Goal: Check status: Check status

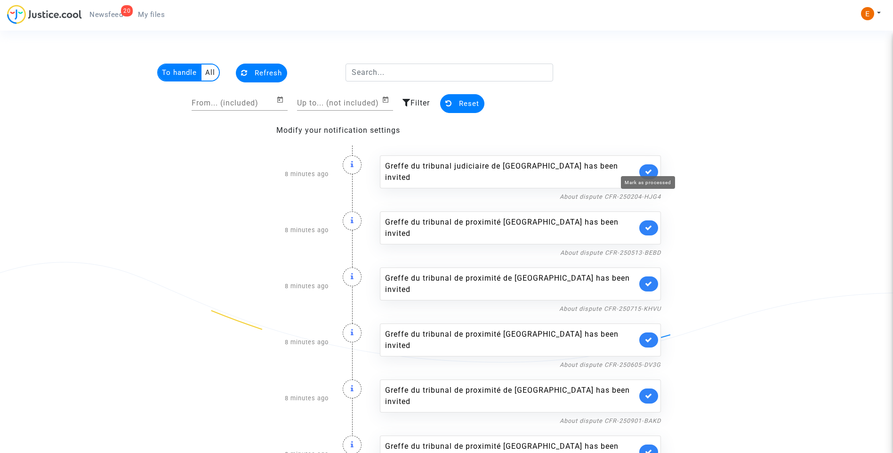
click at [650, 168] on icon at bounding box center [649, 171] width 8 height 7
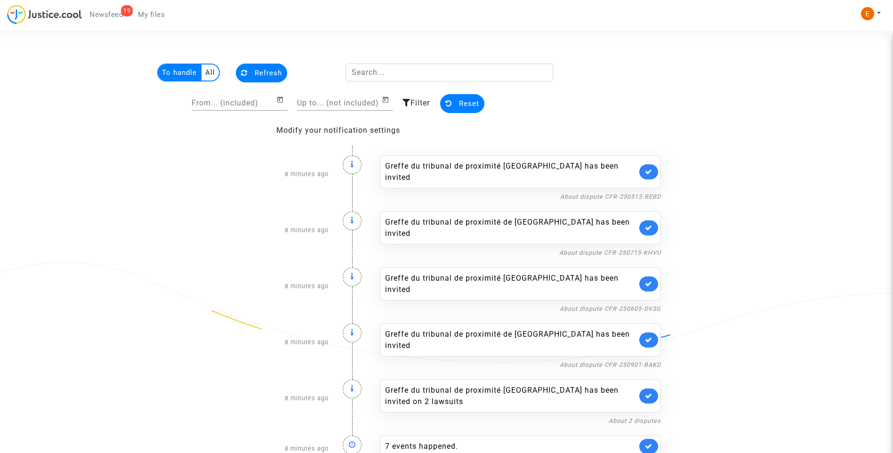
click at [650, 166] on link at bounding box center [648, 171] width 19 height 15
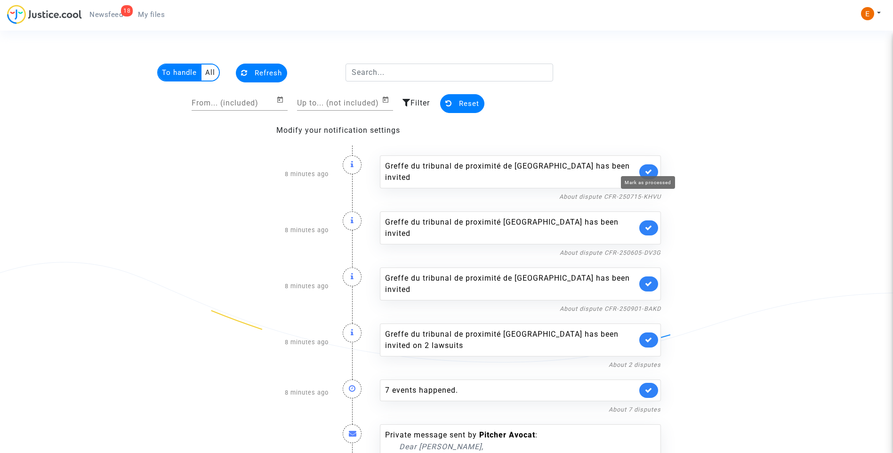
click at [650, 168] on icon at bounding box center [649, 171] width 8 height 7
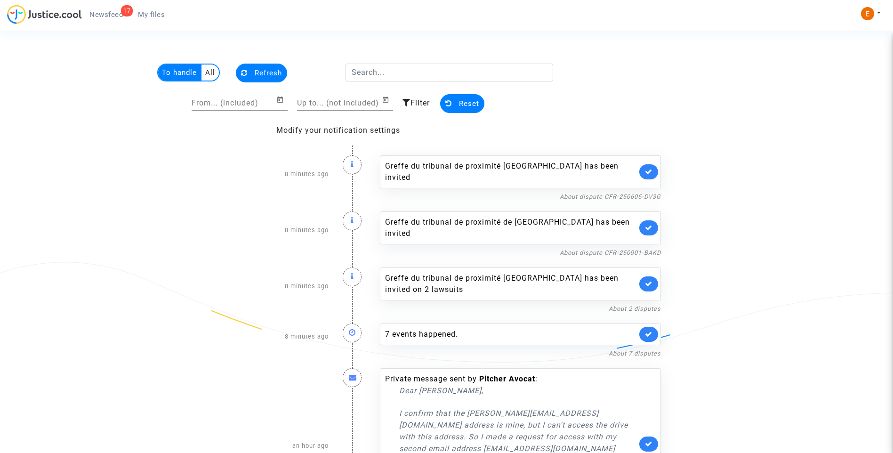
click at [650, 166] on link at bounding box center [648, 171] width 19 height 15
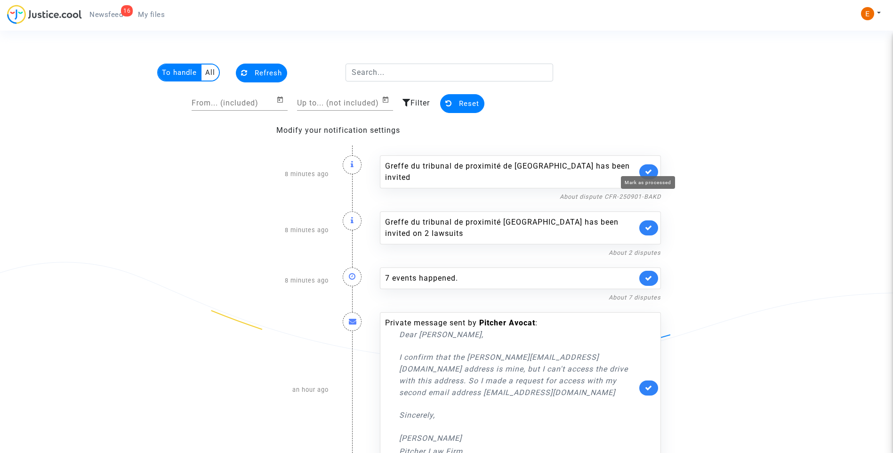
click at [650, 168] on icon at bounding box center [649, 171] width 8 height 7
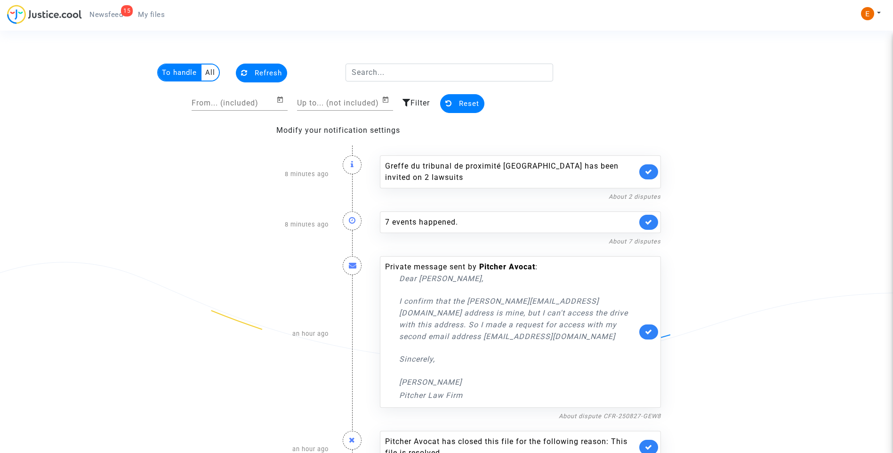
click at [650, 166] on link at bounding box center [648, 171] width 19 height 15
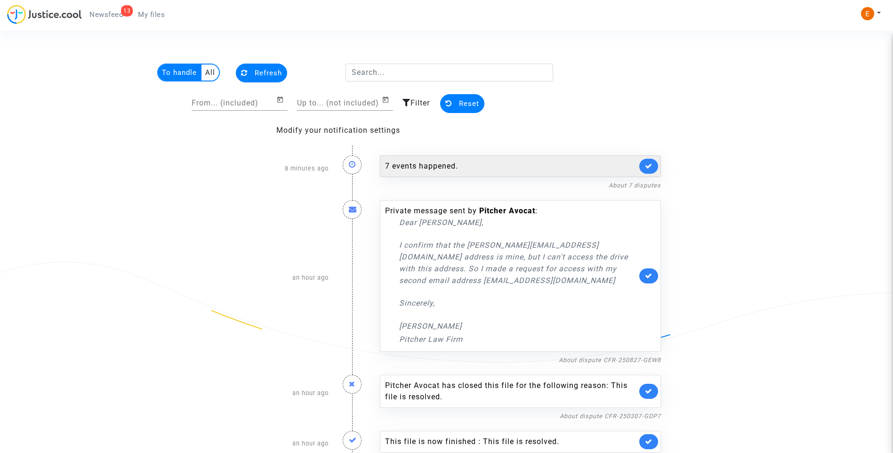
click at [458, 164] on div "7 events happened." at bounding box center [511, 166] width 252 height 11
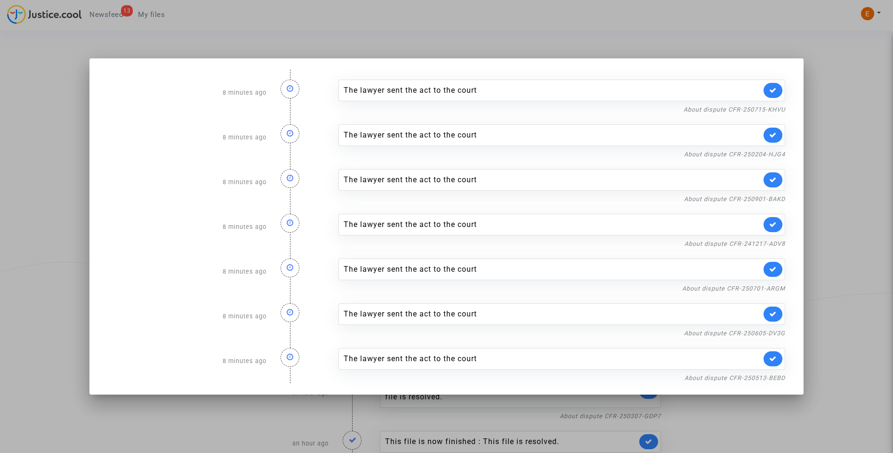
click at [839, 129] on div at bounding box center [446, 226] width 893 height 453
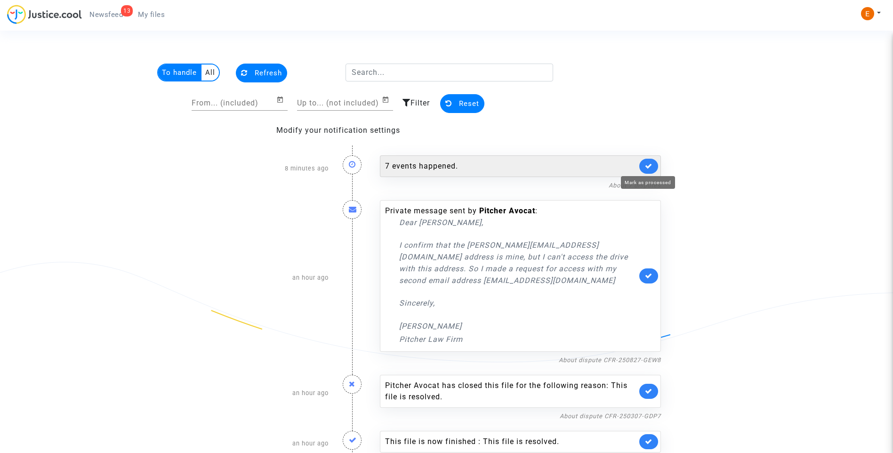
click at [651, 163] on icon at bounding box center [649, 165] width 8 height 7
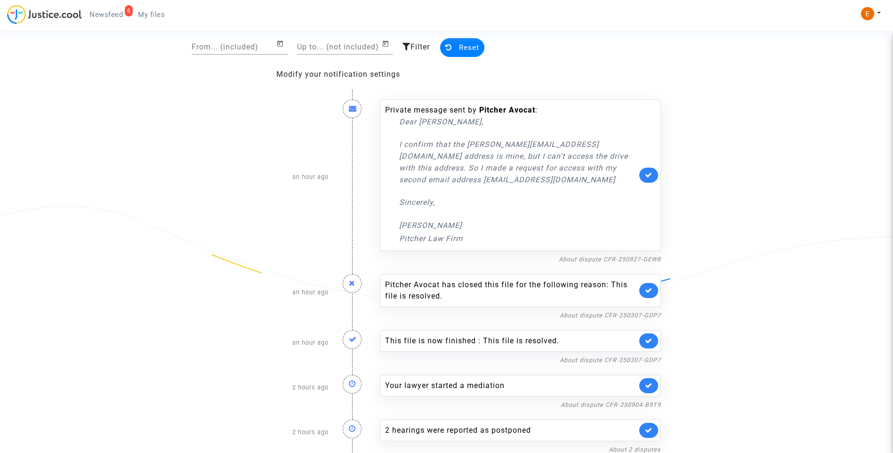
scroll to position [58, 0]
click at [610, 446] on link "About 2 disputes" at bounding box center [635, 447] width 52 height 7
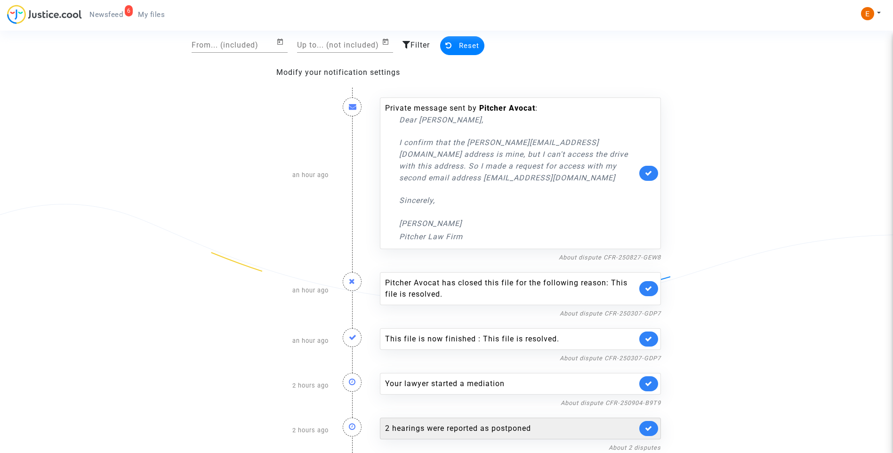
click at [442, 426] on div "2 hearings were reported as postponed" at bounding box center [511, 428] width 252 height 11
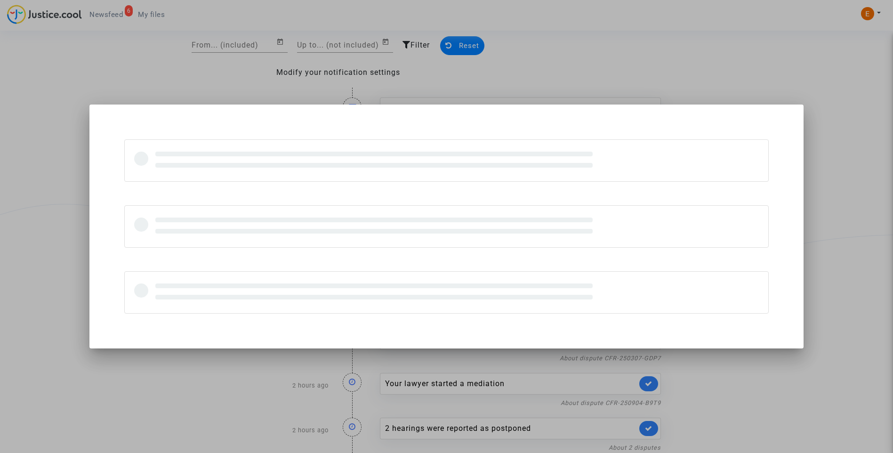
scroll to position [0, 0]
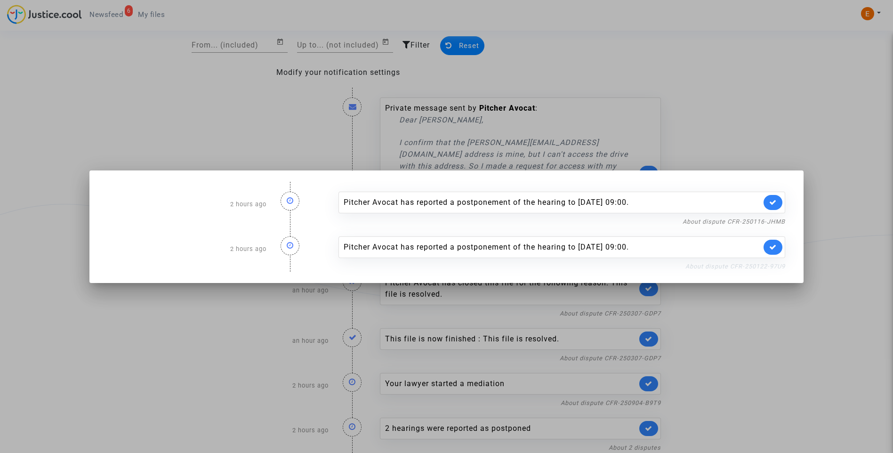
click at [760, 265] on link "About dispute CFR-250122-97U9" at bounding box center [736, 266] width 100 height 7
click at [777, 250] on icon at bounding box center [773, 246] width 8 height 7
click at [776, 221] on link "About dispute CFR-250116-JHMB" at bounding box center [734, 221] width 103 height 7
click at [783, 199] on link at bounding box center [773, 202] width 19 height 15
click at [765, 140] on div at bounding box center [446, 226] width 893 height 453
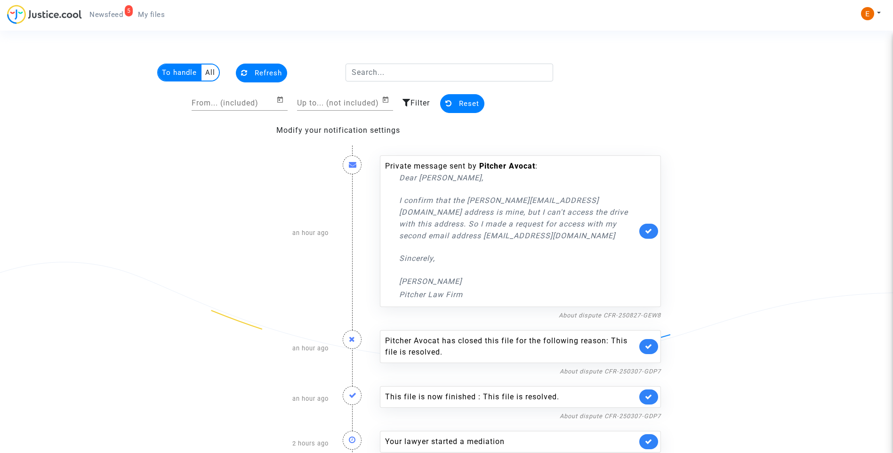
scroll to position [58, 0]
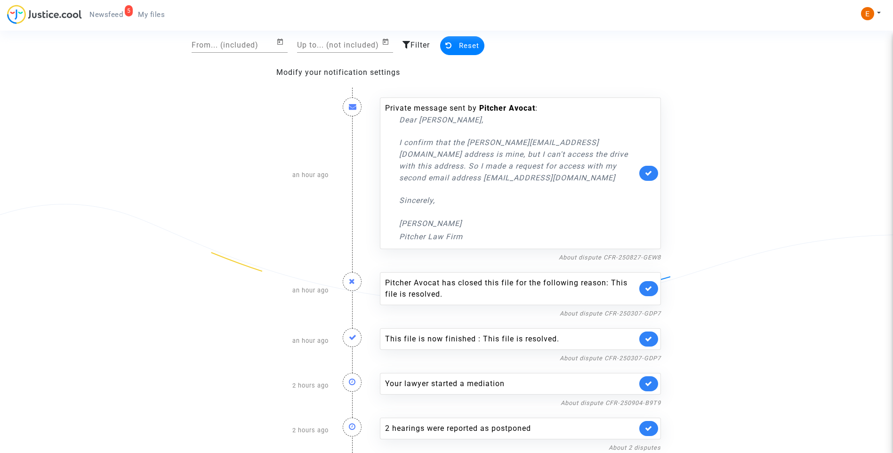
click at [156, 16] on span "My files" at bounding box center [151, 14] width 27 height 8
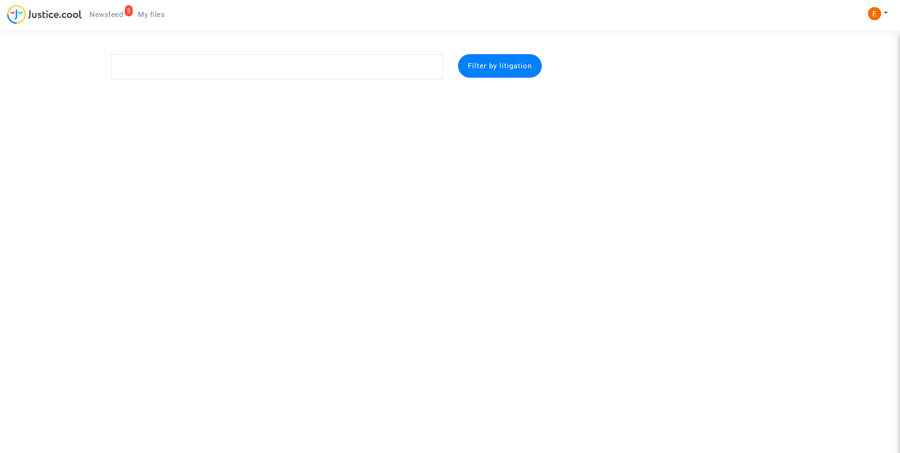
click at [123, 13] on link "5 Newsfeed" at bounding box center [106, 15] width 48 height 14
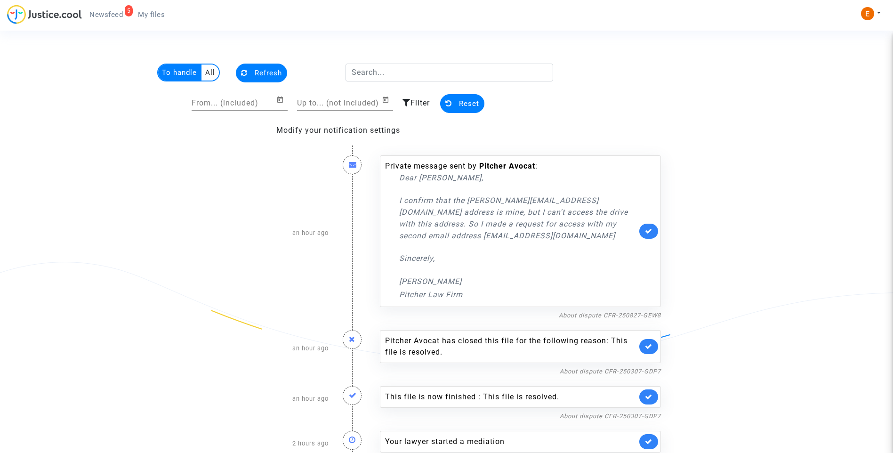
scroll to position [13, 0]
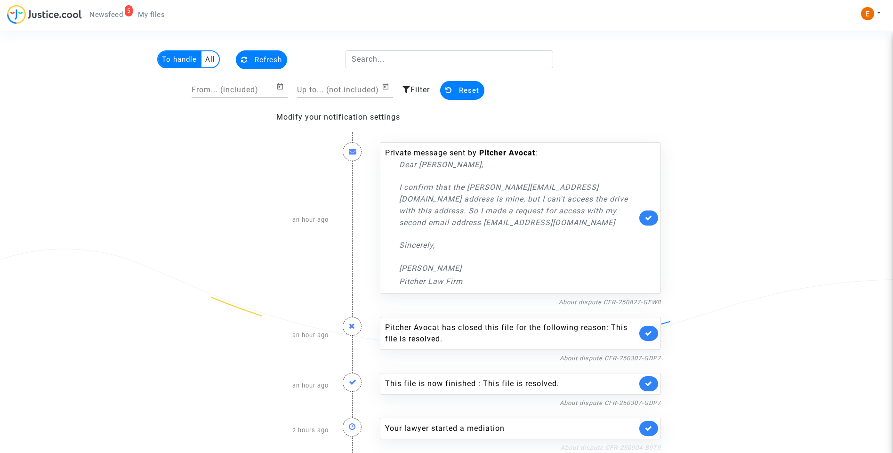
click at [621, 444] on link "About dispute CFR-250904-B9T9" at bounding box center [611, 447] width 100 height 7
click at [650, 432] on link at bounding box center [648, 428] width 19 height 15
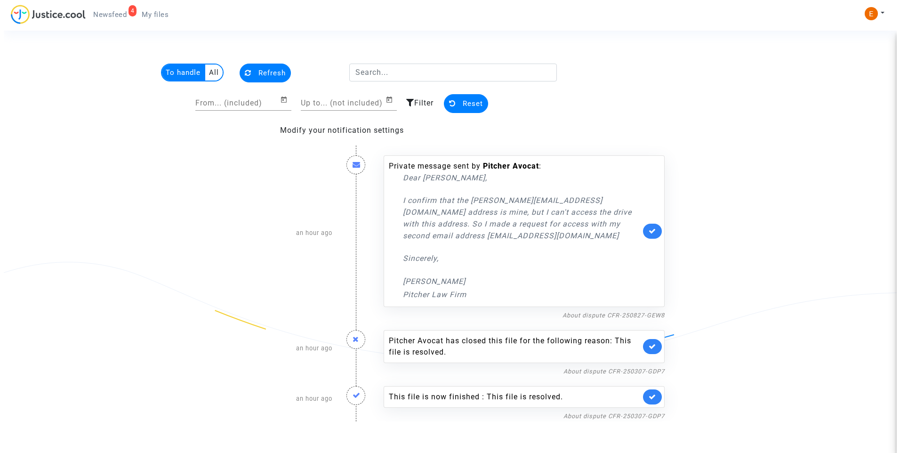
scroll to position [0, 0]
click at [606, 413] on link "About dispute CFR-250307-GDP7" at bounding box center [613, 415] width 101 height 7
click at [658, 394] on link at bounding box center [652, 396] width 19 height 15
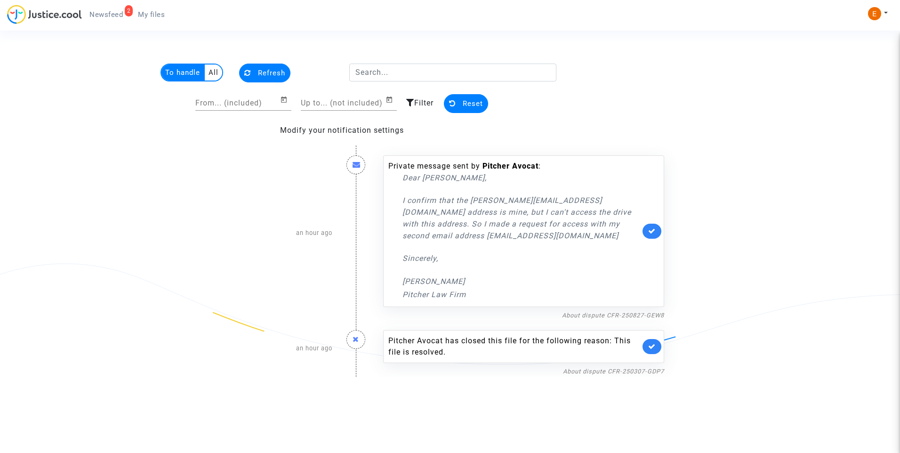
click at [656, 348] on link at bounding box center [652, 346] width 19 height 15
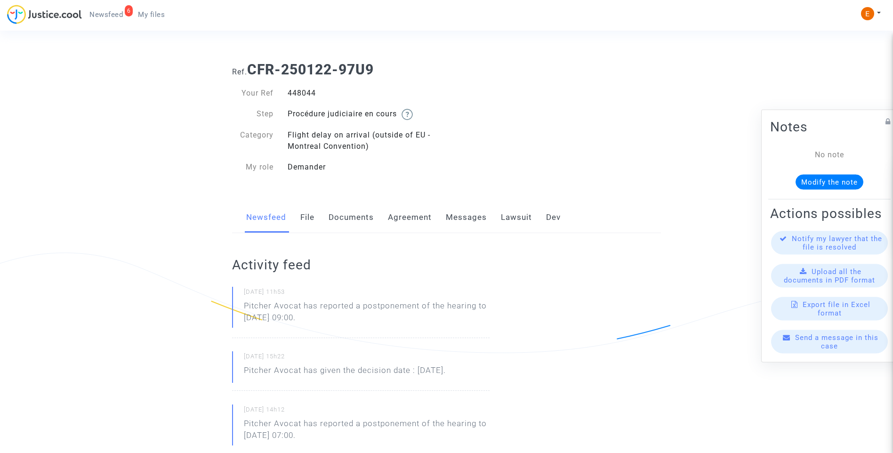
click at [306, 91] on div "448044" at bounding box center [364, 93] width 166 height 11
copy div "448044"
drag, startPoint x: 360, startPoint y: 321, endPoint x: 237, endPoint y: 303, distance: 124.7
click at [237, 303] on div "04/09/2025 - 11h53 Pitcher Avocat has reported a postponement of the hearing to…" at bounding box center [361, 312] width 258 height 51
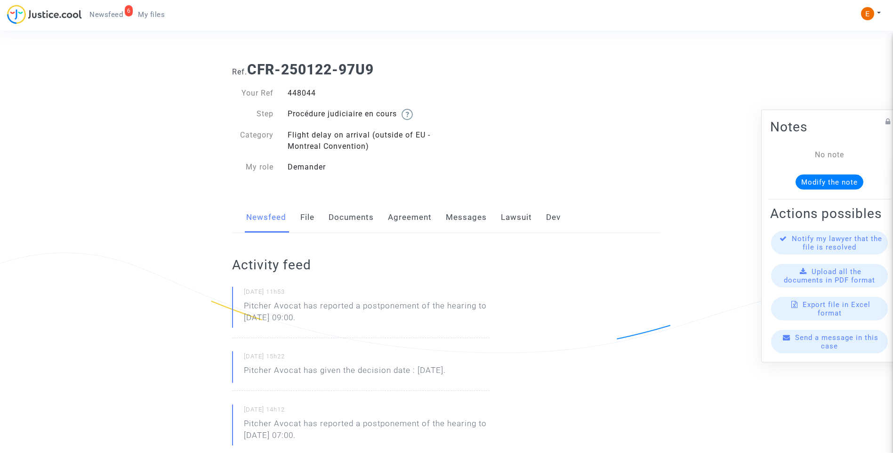
drag, startPoint x: 237, startPoint y: 303, endPoint x: 310, endPoint y: 309, distance: 73.2
click at [370, 322] on p "Pitcher Avocat ha informado de un aplazamiento de la audiencia hasta el 11 de s…" at bounding box center [367, 314] width 246 height 28
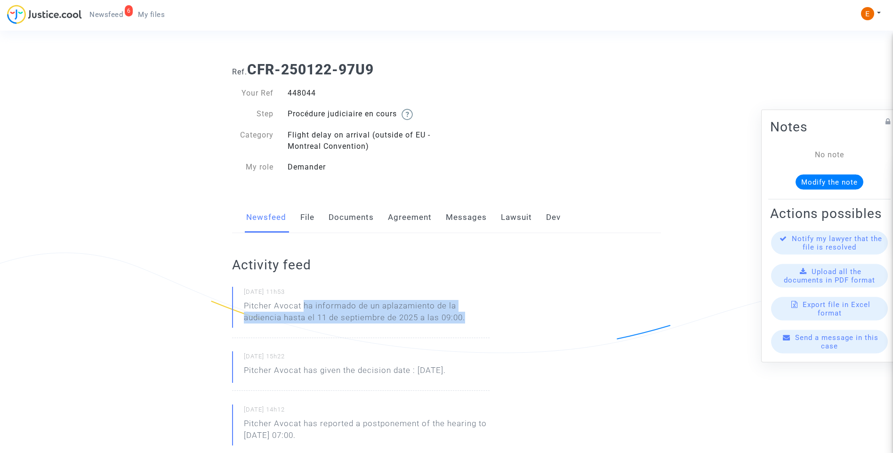
drag, startPoint x: 304, startPoint y: 303, endPoint x: 505, endPoint y: 319, distance: 201.3
drag, startPoint x: 505, startPoint y: 319, endPoint x: 436, endPoint y: 316, distance: 68.4
copy p "ha informado de un aplazamiento de la audiencia hasta el 11 de septiembre de 20…"
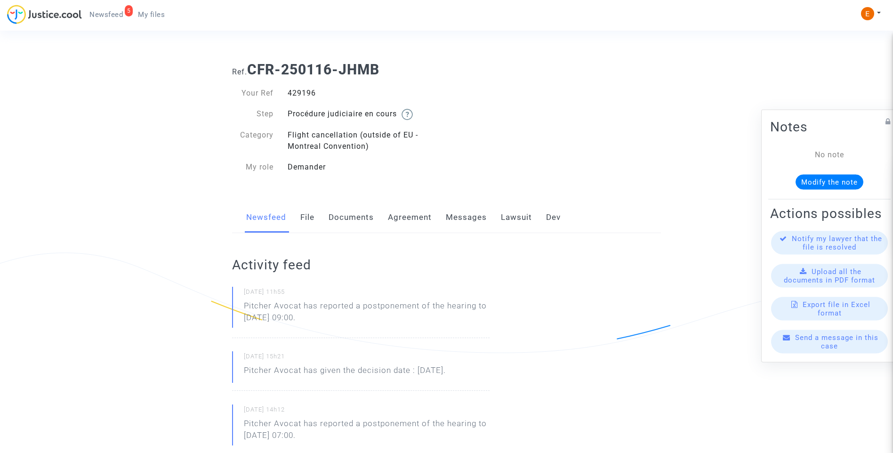
click at [303, 92] on div "429196" at bounding box center [364, 93] width 166 height 11
click at [303, 93] on div "429196" at bounding box center [364, 93] width 166 height 11
copy div "429196"
drag, startPoint x: 363, startPoint y: 323, endPoint x: 239, endPoint y: 312, distance: 124.3
click at [239, 312] on div "04/09/2025 - 11h55 Pitcher Avocat has reported a postponement of the hearing to…" at bounding box center [361, 312] width 258 height 51
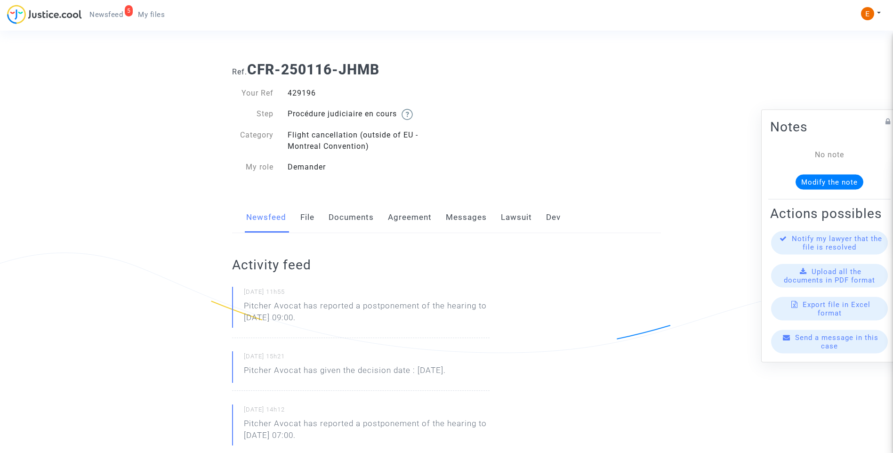
drag, startPoint x: 239, startPoint y: 312, endPoint x: 292, endPoint y: 315, distance: 53.8
click at [357, 315] on p "Pitcher Avocat ha informado de un aplazamiento de la audiencia hasta el 11 de s…" at bounding box center [367, 314] width 246 height 28
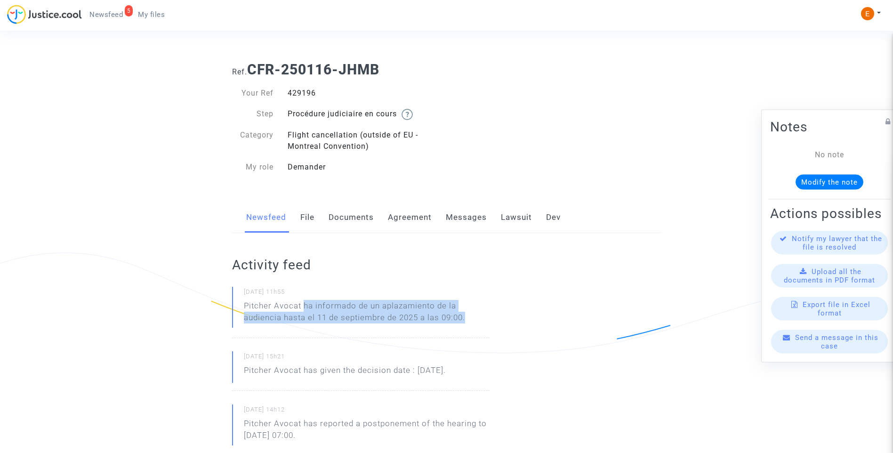
drag, startPoint x: 303, startPoint y: 305, endPoint x: 484, endPoint y: 313, distance: 181.0
click at [484, 313] on p "Pitcher Avocat ha informado de un aplazamiento de la audiencia hasta el 11 de s…" at bounding box center [367, 314] width 246 height 28
drag, startPoint x: 484, startPoint y: 313, endPoint x: 466, endPoint y: 315, distance: 18.5
copy p "ha informado de un aplazamiento de la audiencia hasta el 11 de septiembre de 20…"
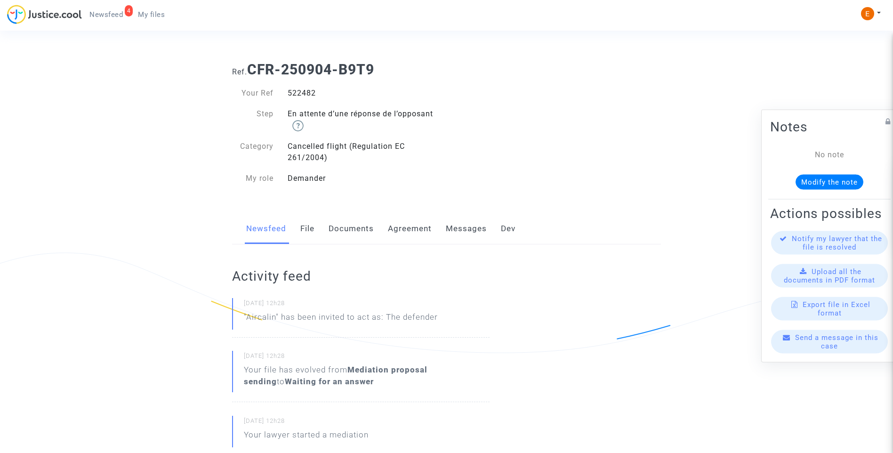
drag, startPoint x: 0, startPoint y: 0, endPoint x: 299, endPoint y: 94, distance: 312.9
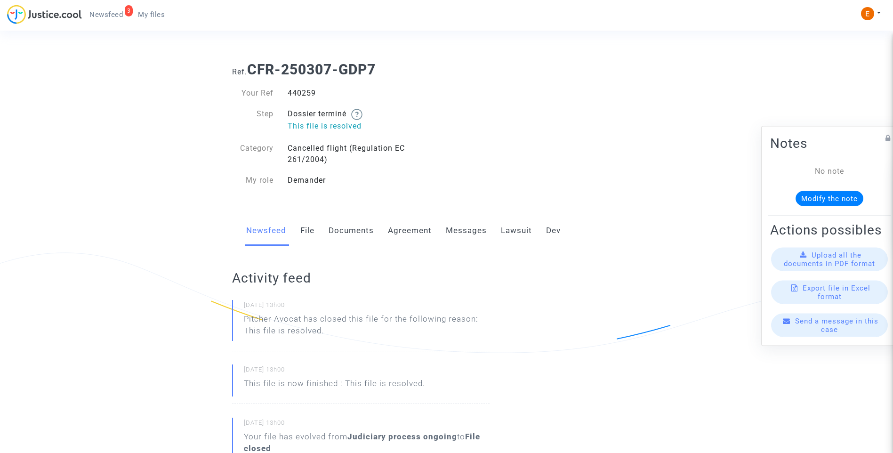
click at [304, 96] on div "440259" at bounding box center [364, 93] width 166 height 11
copy div "440259"
click at [513, 233] on link "Lawsuit" at bounding box center [516, 230] width 31 height 31
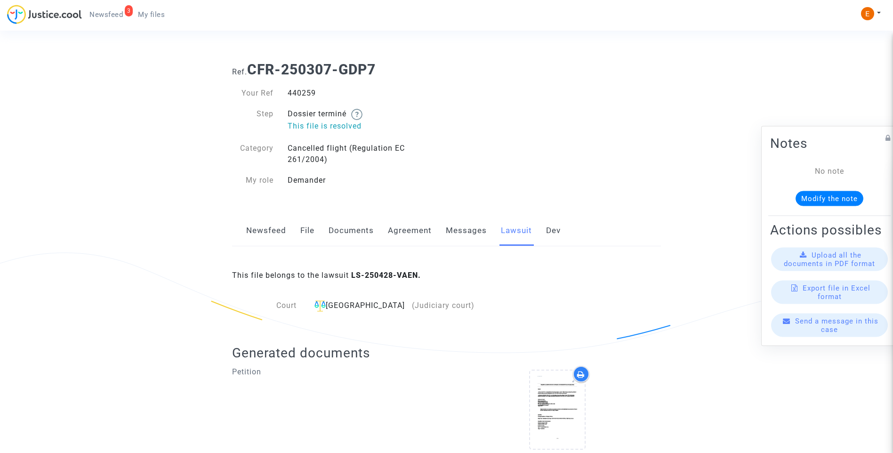
click at [467, 227] on link "Messages" at bounding box center [466, 230] width 41 height 31
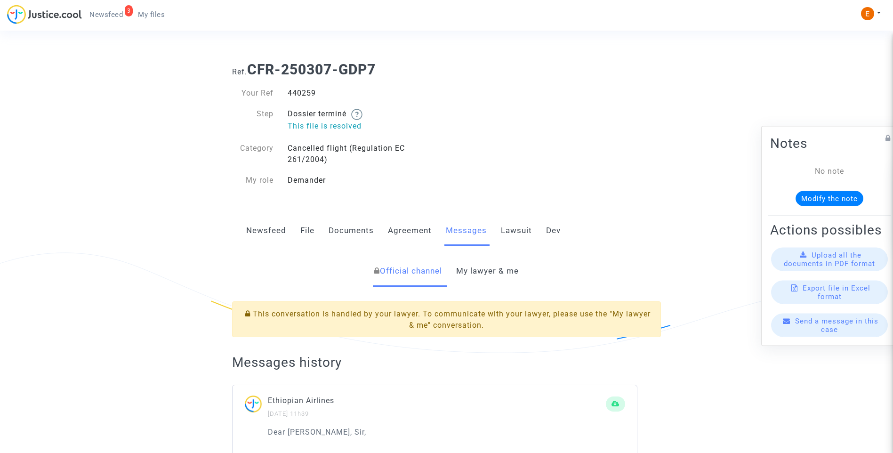
click at [489, 269] on link "My lawyer & me" at bounding box center [487, 271] width 63 height 31
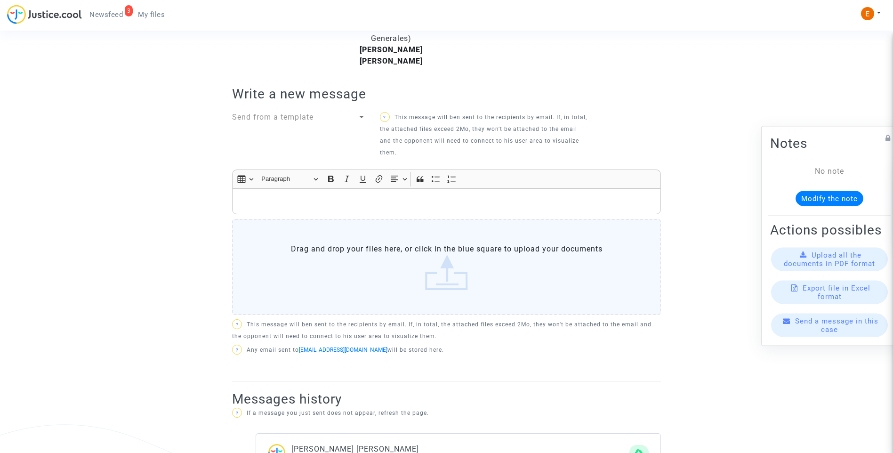
scroll to position [199, 0]
